Goal: Use online tool/utility: Use online tool/utility

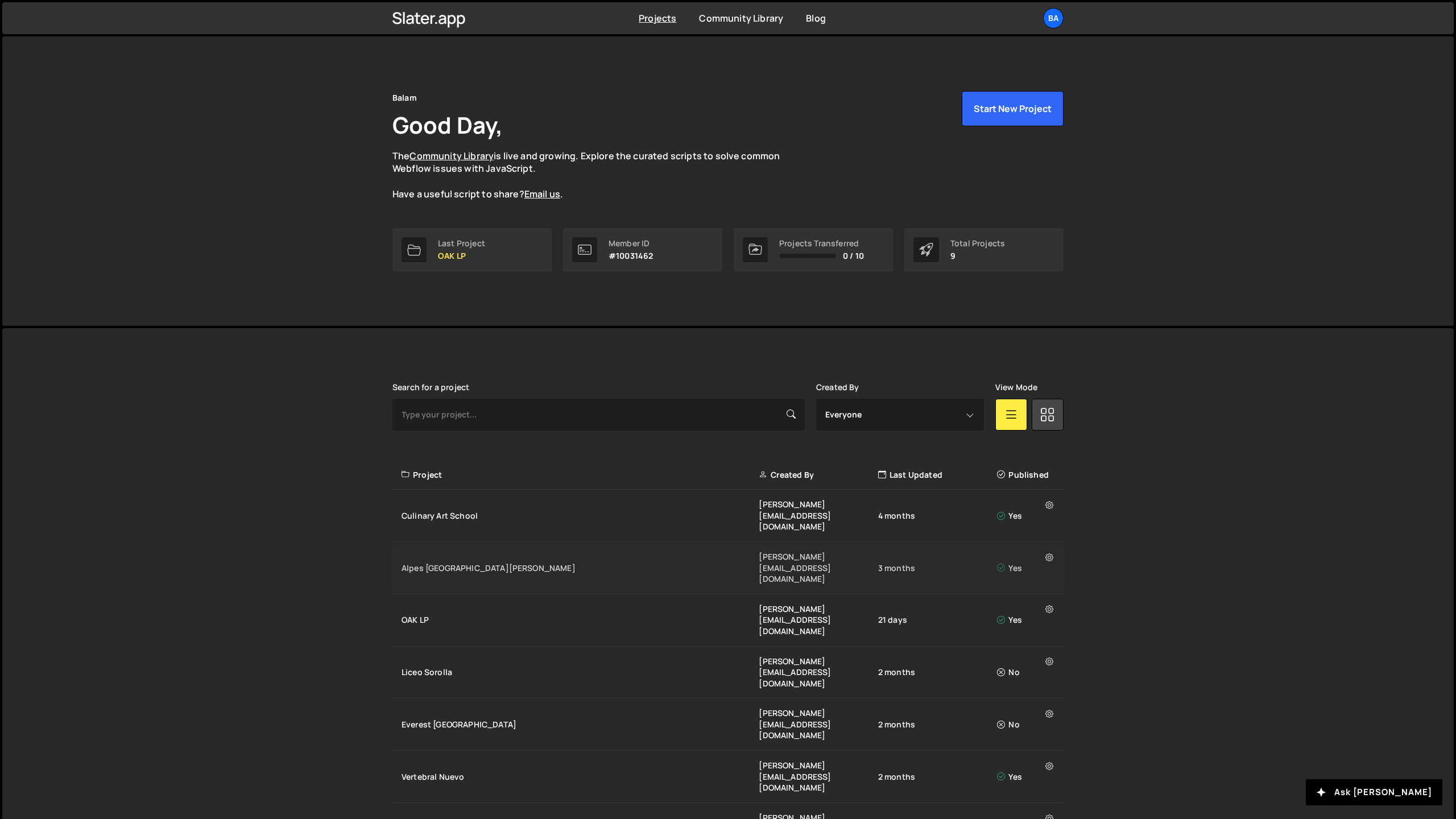
click at [475, 563] on div "Alpes [GEOGRAPHIC_DATA][PERSON_NAME]" at bounding box center [580, 568] width 358 height 11
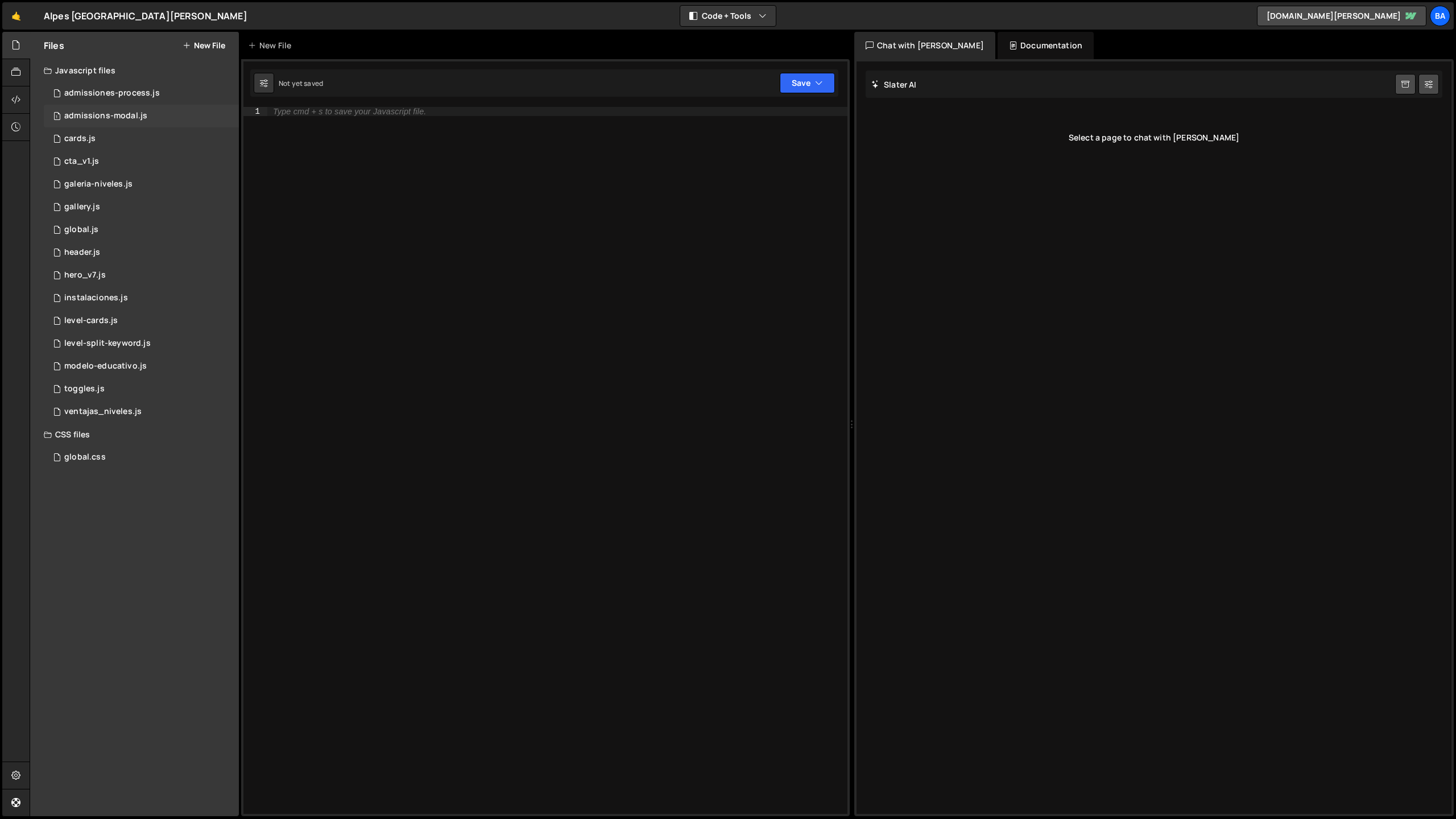
click at [114, 110] on div "1 admissions-modal.js 0" at bounding box center [141, 116] width 195 height 23
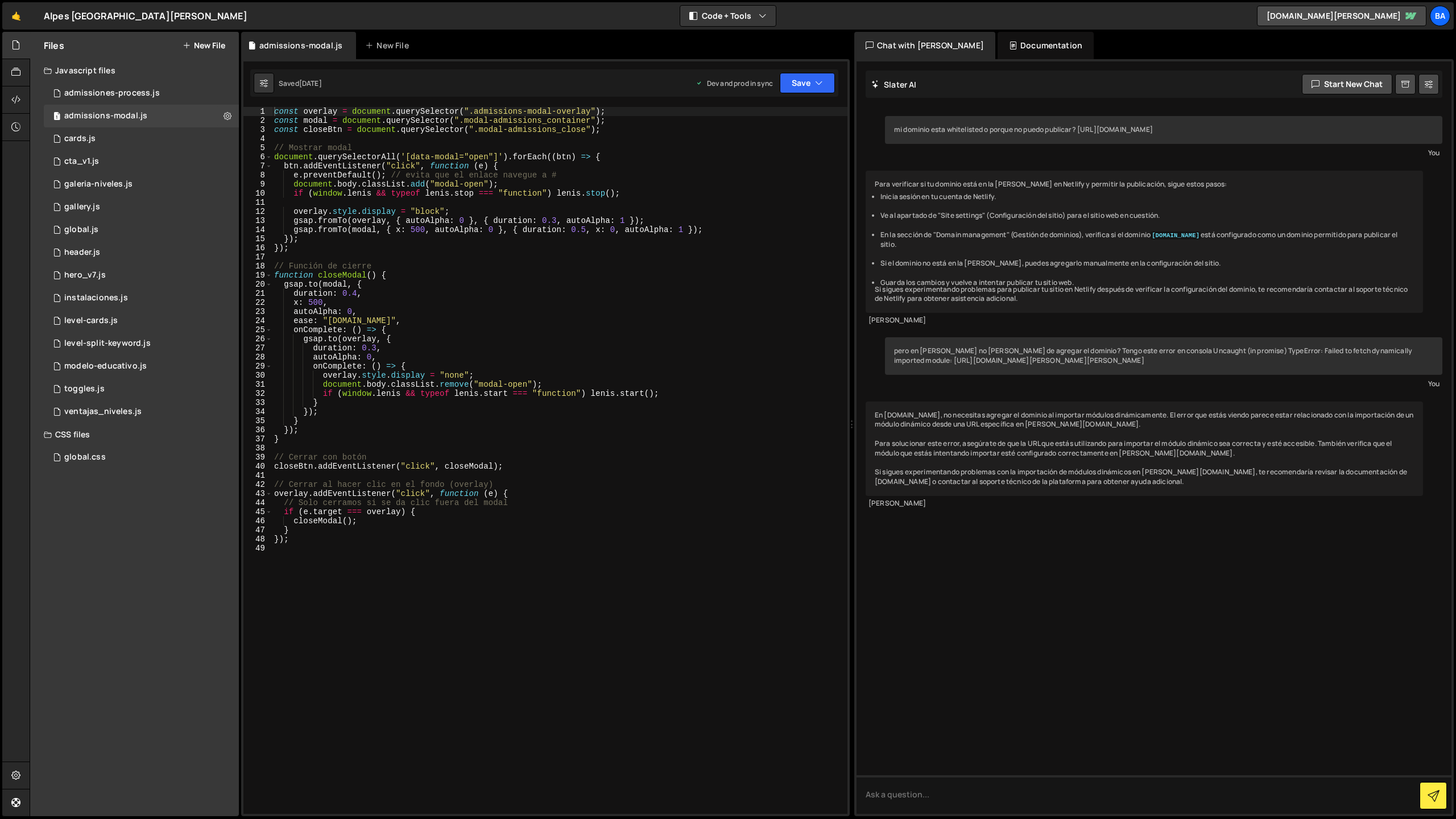
click at [502, 316] on div "const overlay = document . querySelector ( ".admissions-modal-overlay" ) ; cons…" at bounding box center [559, 469] width 575 height 725
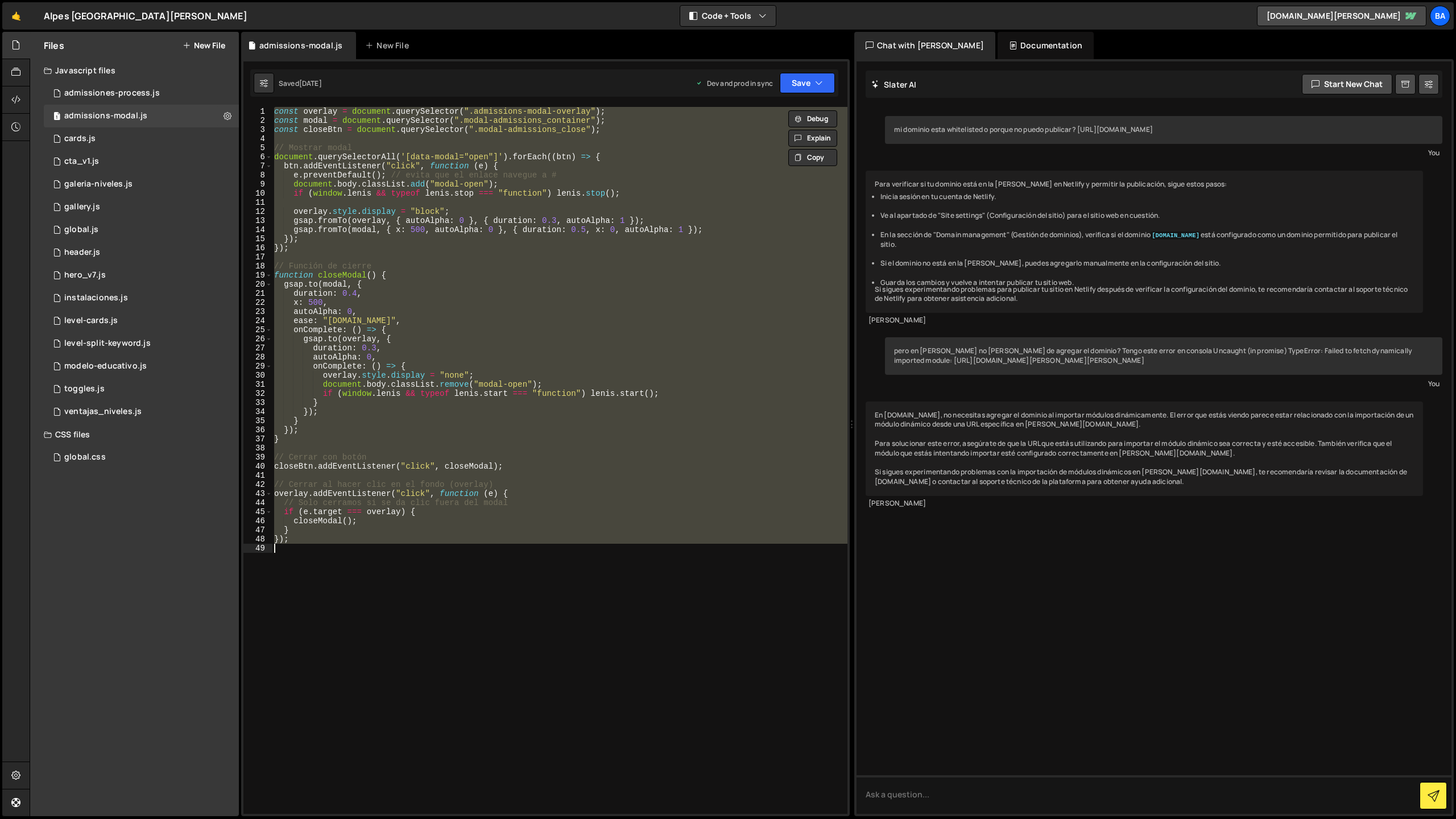
click at [716, 230] on div "const overlay = document . querySelector ( ".admissions-modal-overlay" ) ; cons…" at bounding box center [559, 460] width 575 height 707
type textarea "gsap.fromTo(modal, { x: 500, autoAlpha: 0 }, { duration: 0.5, x: 0, autoAlpha: …"
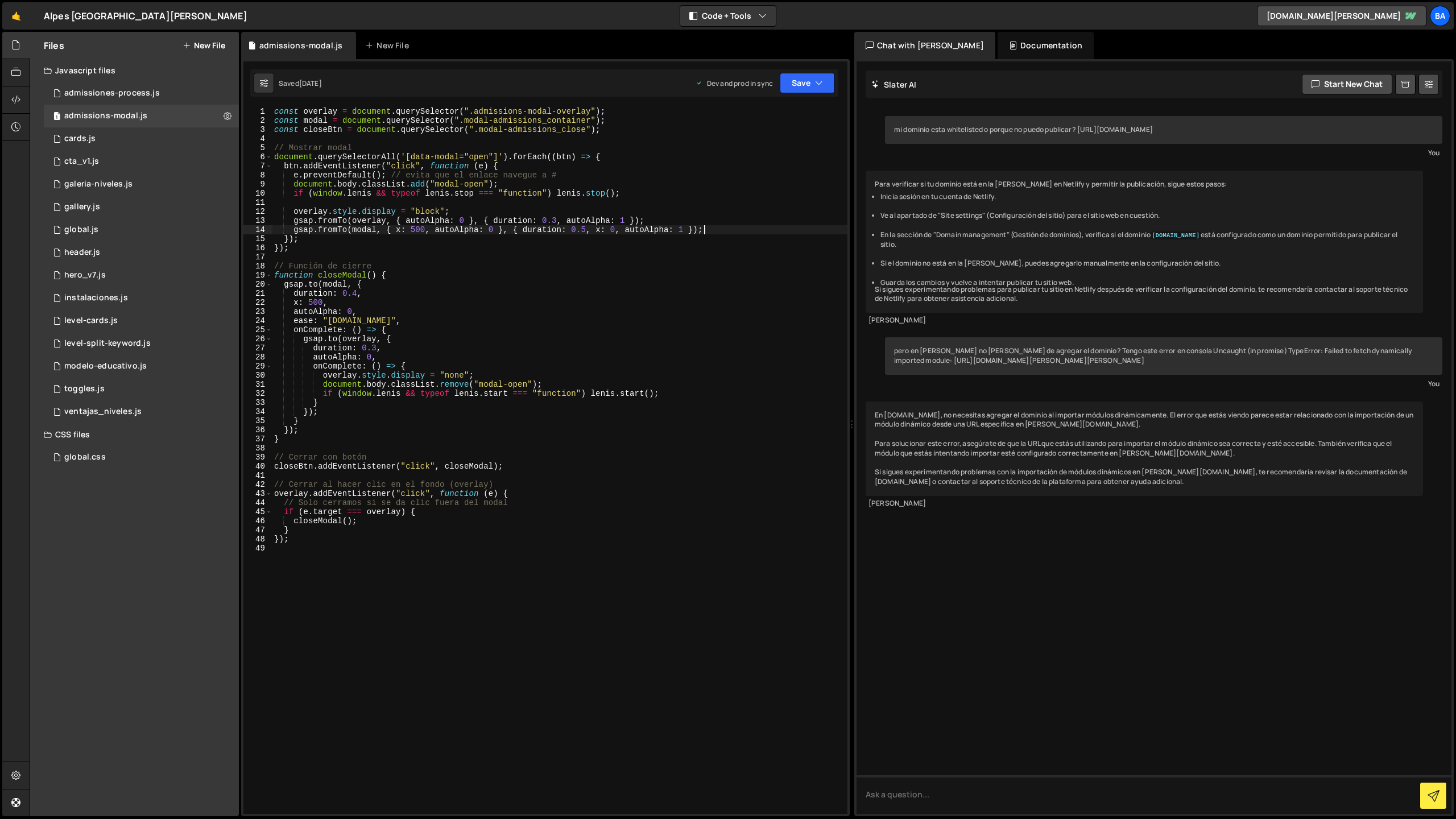
scroll to position [0, 1]
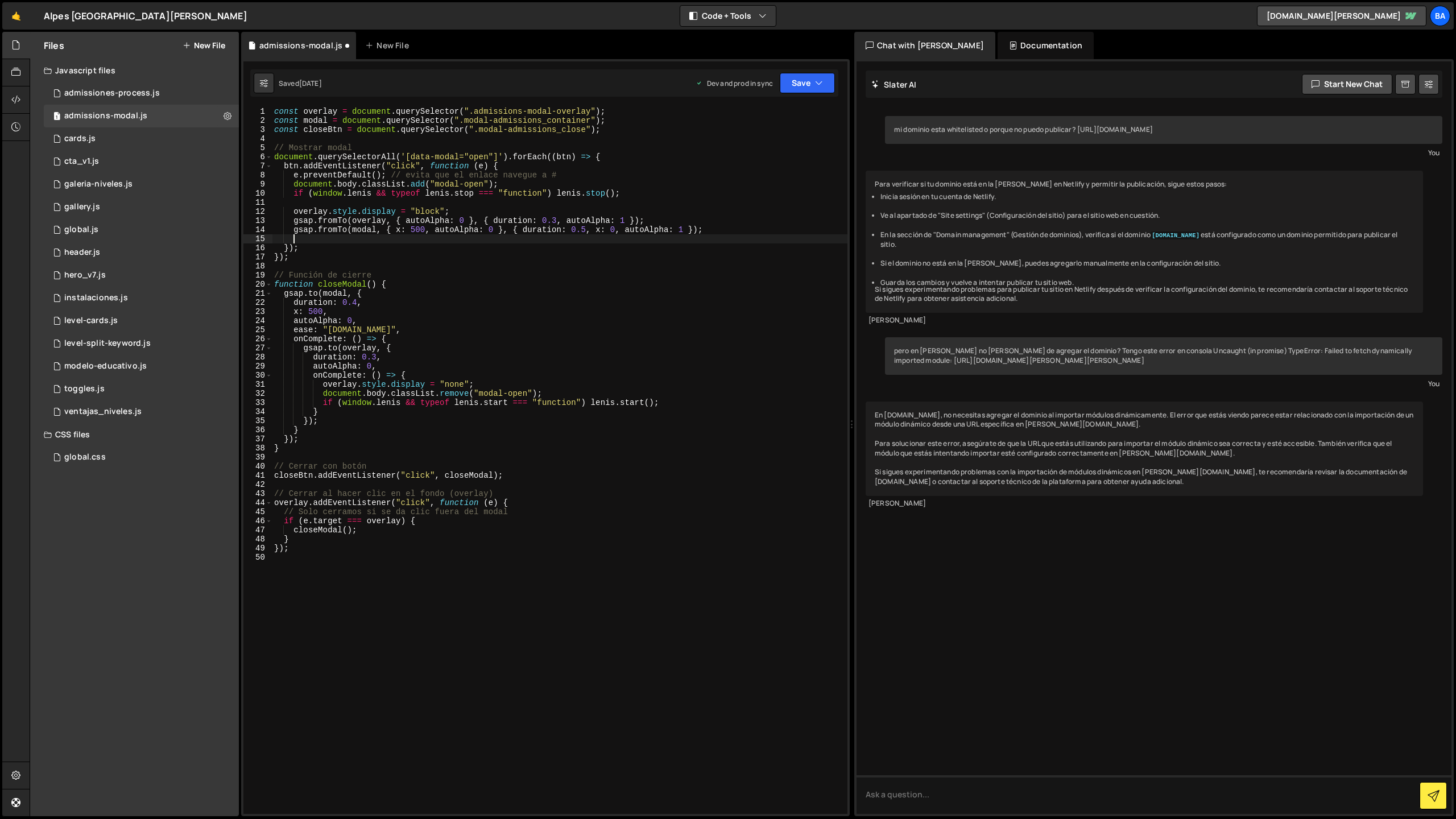
paste textarea "window.ModalImageFixer.fixModal('.modal-admissions_container');"
type textarea "window.ModalImageFixer.fixModal('.modal-admissions_container');"
click at [790, 83] on button "Save" at bounding box center [807, 82] width 55 height 20
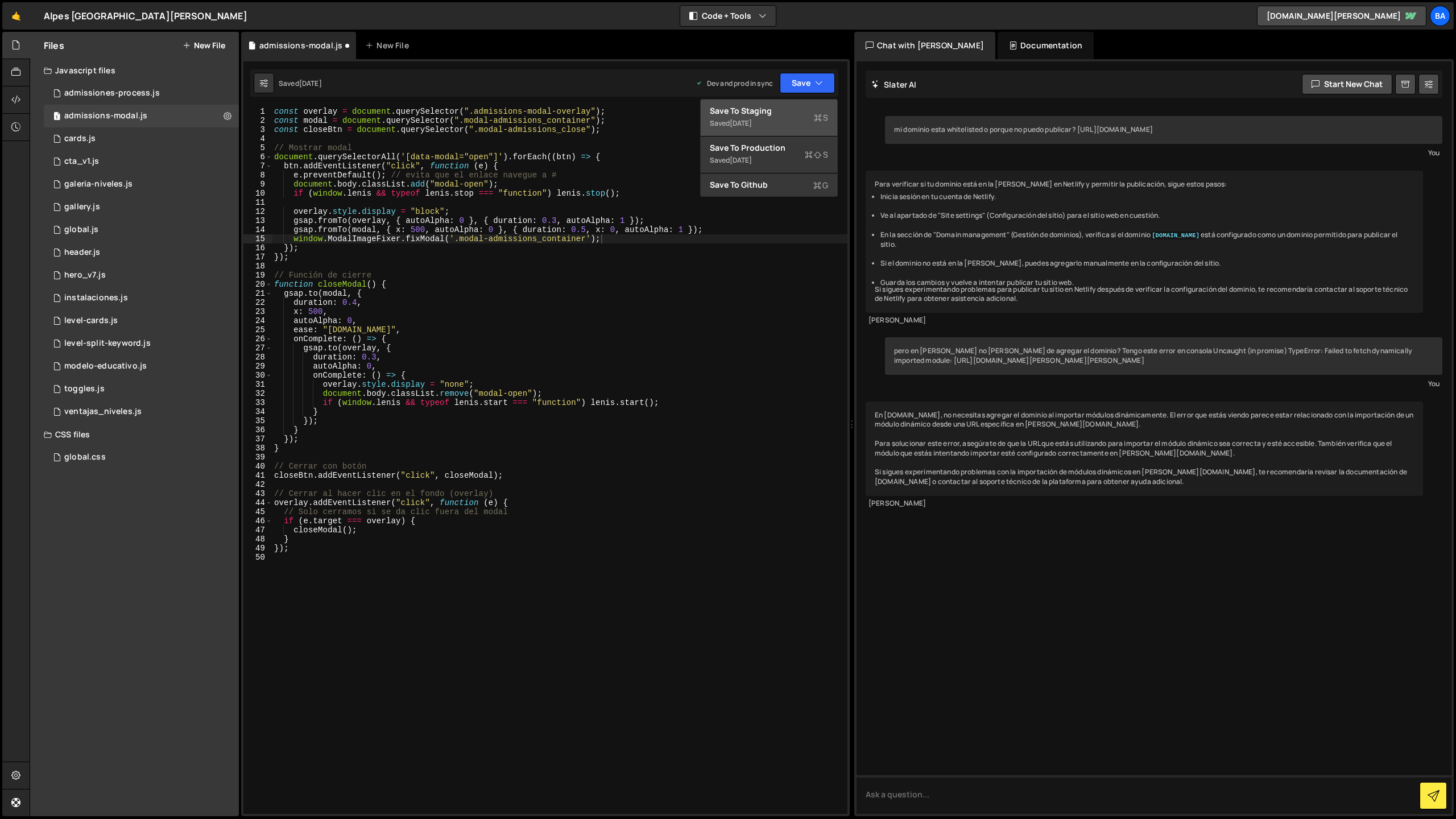
click at [761, 112] on div "Save to Staging S" at bounding box center [769, 111] width 118 height 11
click at [792, 84] on button "Save" at bounding box center [807, 82] width 55 height 20
click at [752, 156] on div "[DATE]" at bounding box center [741, 160] width 22 height 10
